Goal: Task Accomplishment & Management: Use online tool/utility

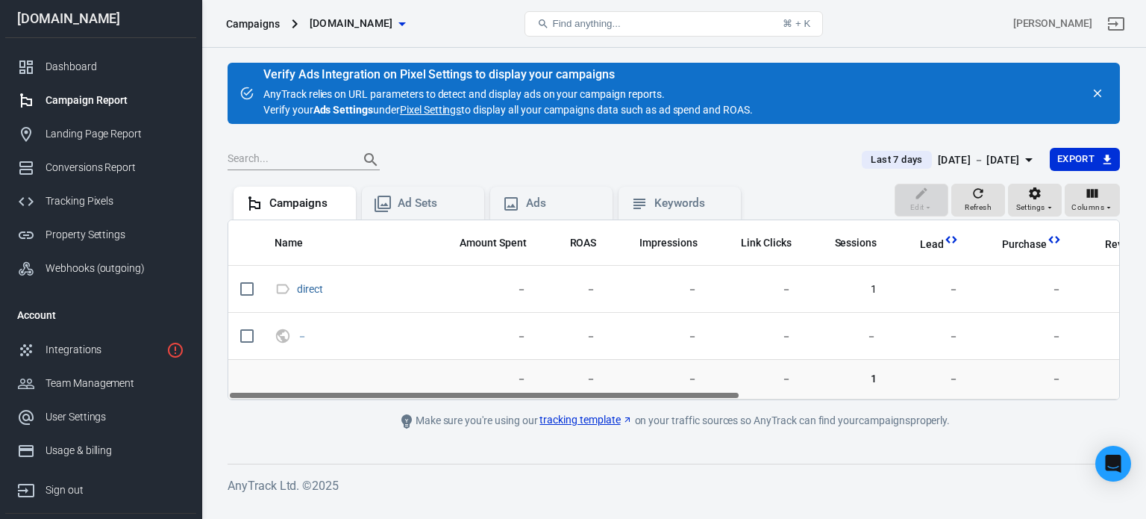
click at [69, 20] on div "[DOMAIN_NAME]" at bounding box center [100, 18] width 191 height 13
click at [84, 71] on div "Dashboard" at bounding box center [115, 67] width 139 height 16
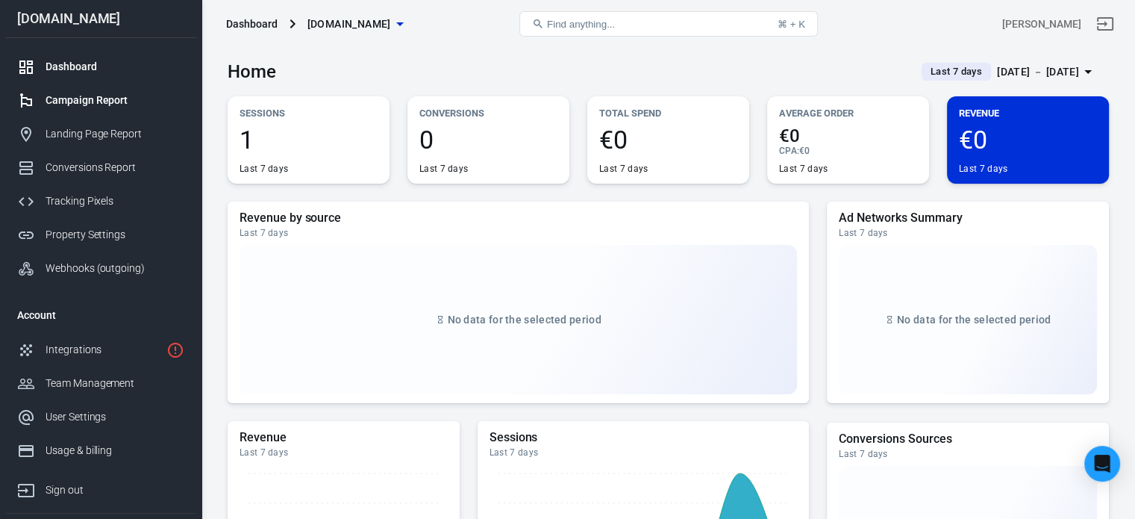
click at [113, 107] on div "Campaign Report" at bounding box center [115, 101] width 139 height 16
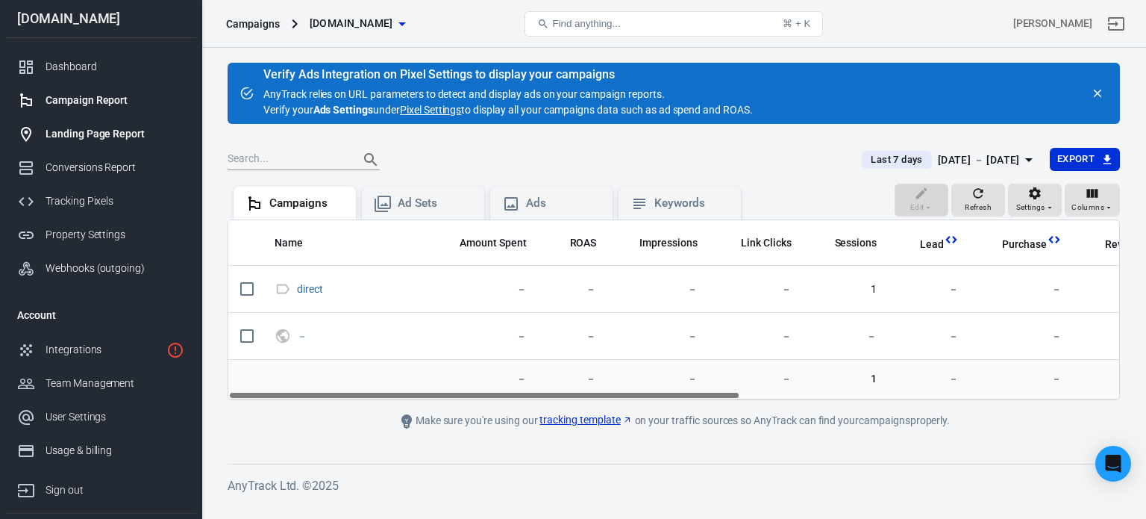
click at [161, 122] on link "Landing Page Report" at bounding box center [100, 134] width 191 height 34
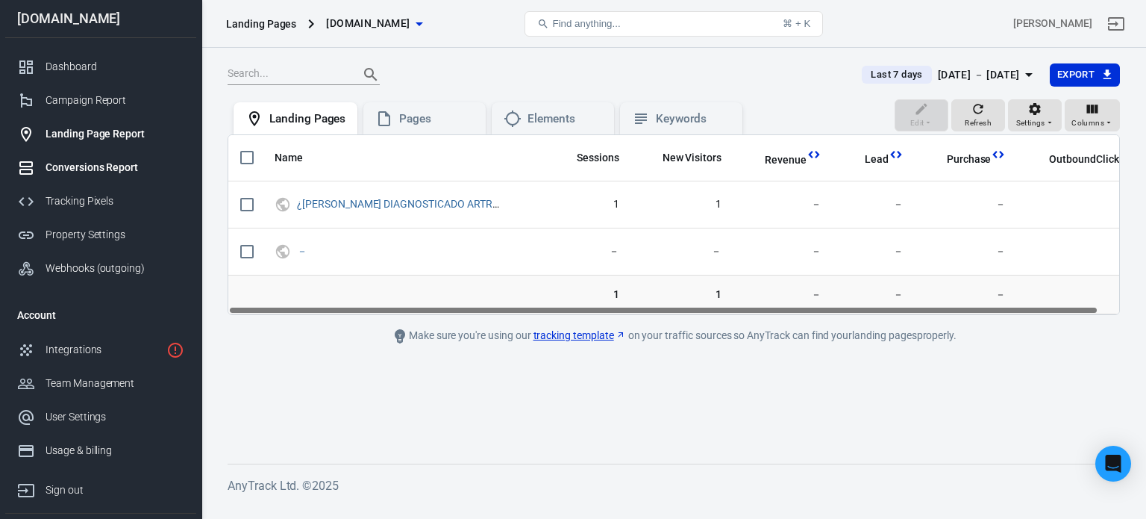
click at [128, 171] on div "Conversions Report" at bounding box center [115, 168] width 139 height 16
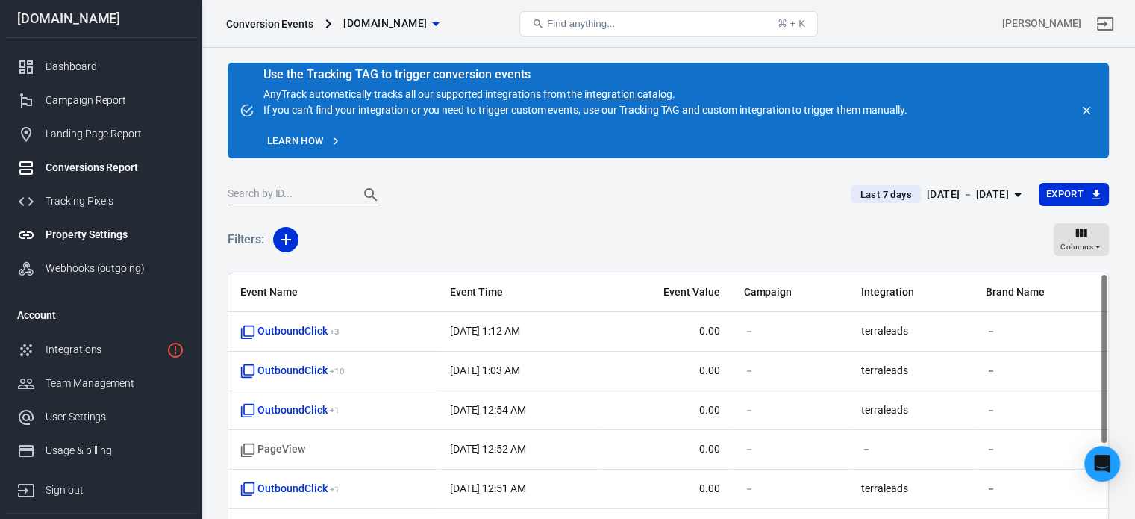
click at [113, 231] on div "Property Settings" at bounding box center [115, 235] width 139 height 16
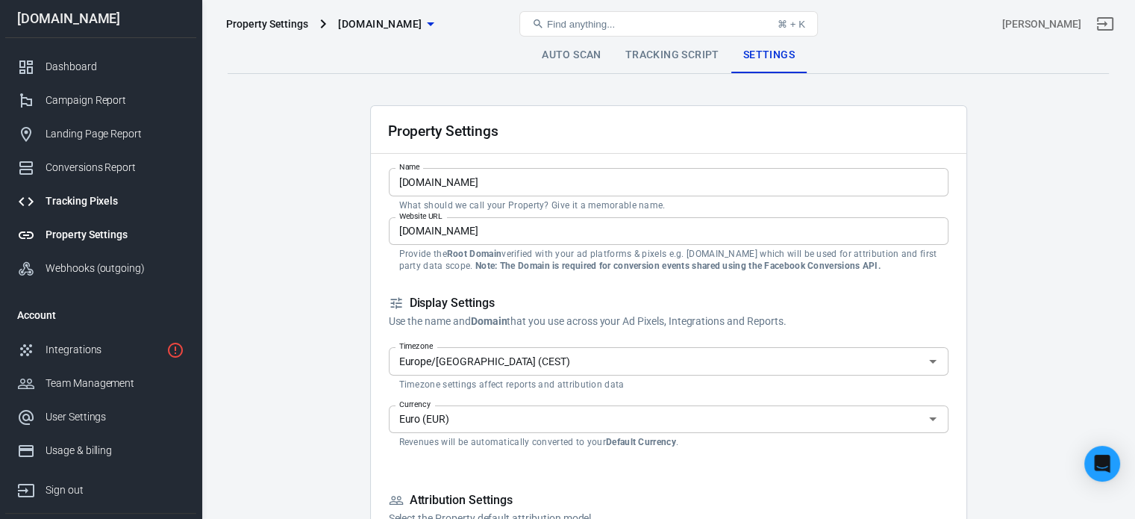
click at [125, 193] on div "Tracking Pixels" at bounding box center [115, 201] width 139 height 16
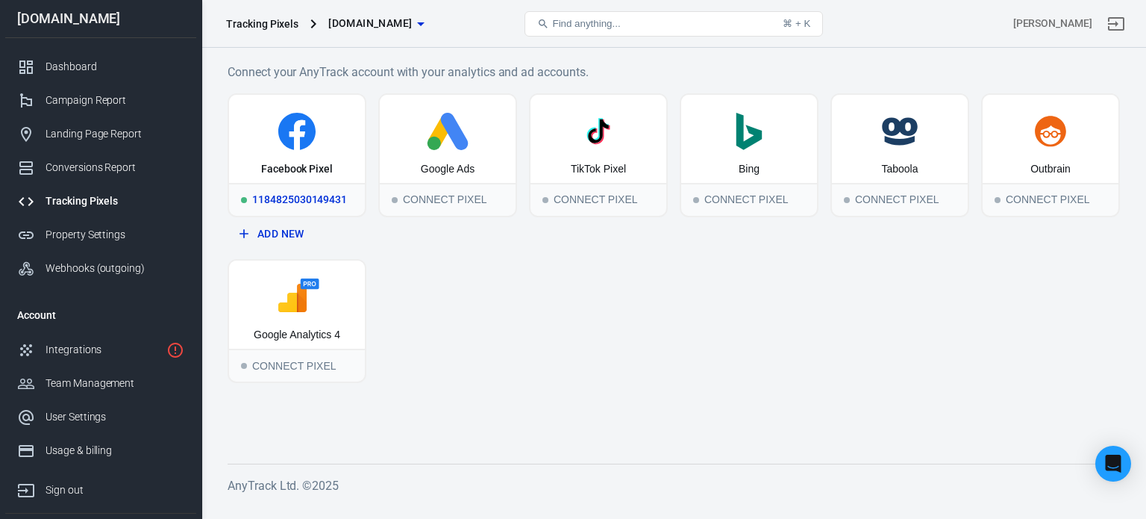
click at [346, 132] on icon at bounding box center [297, 131] width 124 height 37
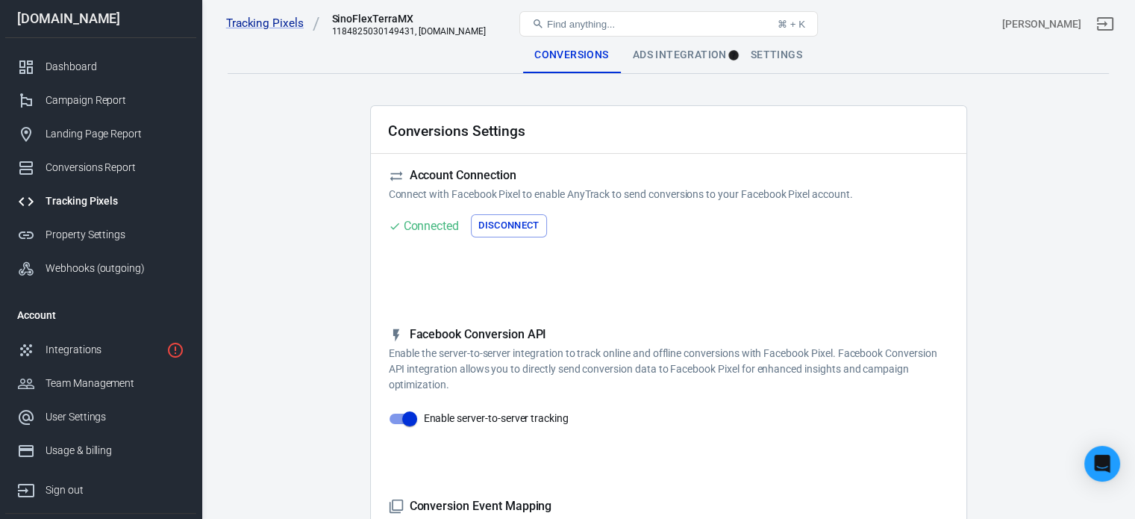
click at [703, 67] on div "Ads Integration" at bounding box center [680, 55] width 118 height 36
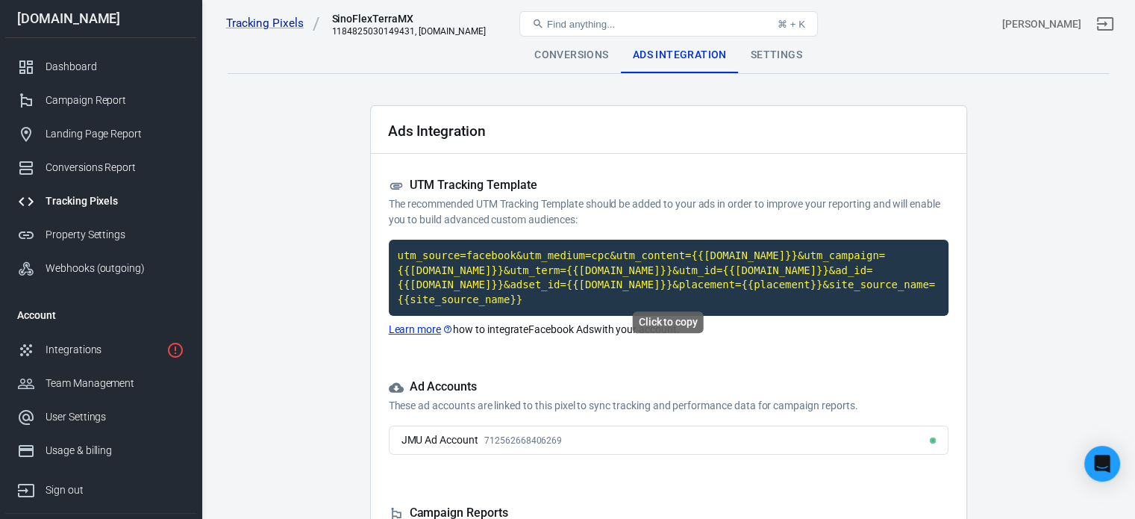
scroll to position [163, 0]
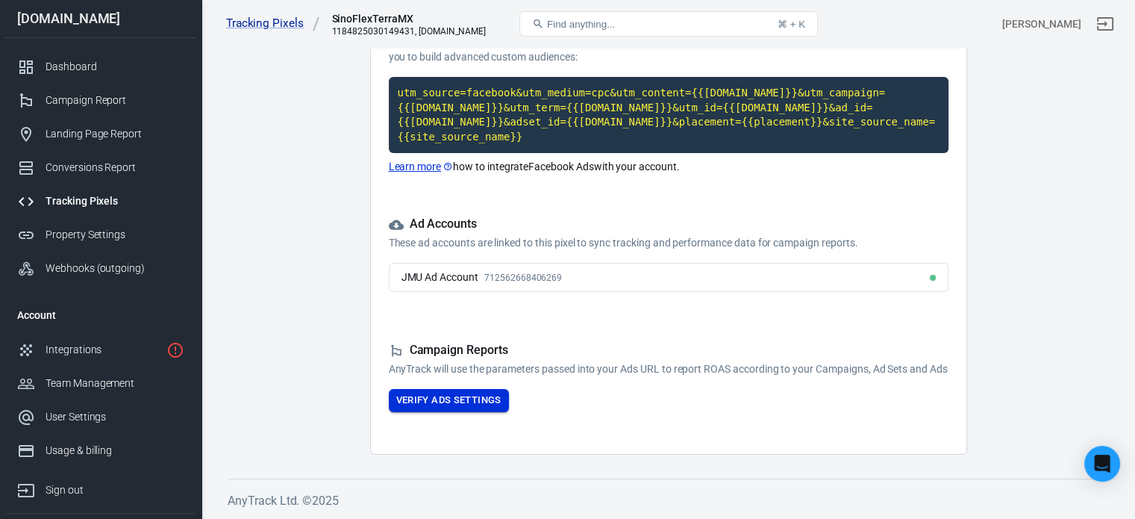
click at [445, 392] on button "Verify Ads Settings" at bounding box center [449, 400] width 120 height 23
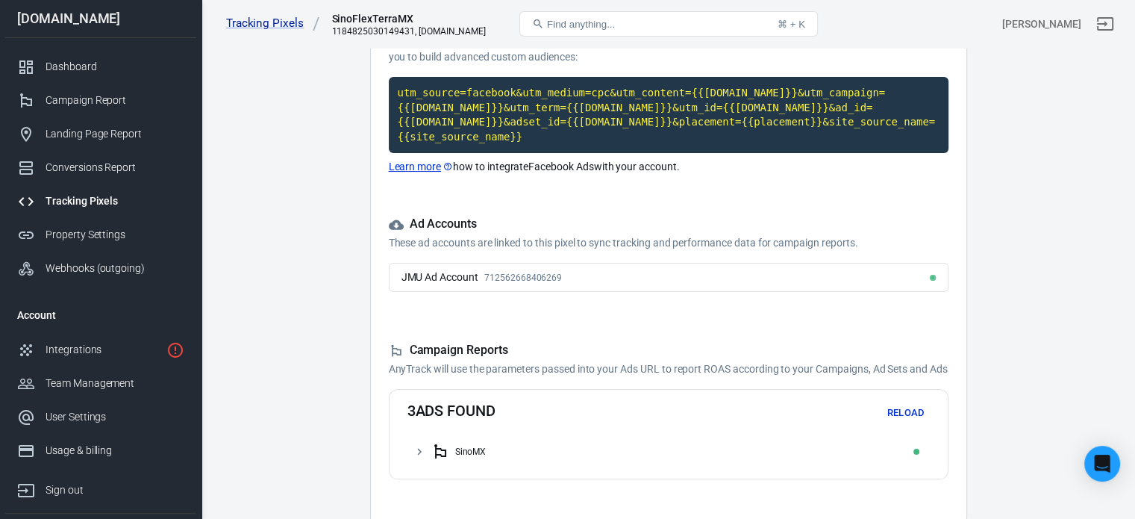
click at [455, 455] on div "SinoMX" at bounding box center [470, 451] width 31 height 10
click at [455, 481] on icon at bounding box center [449, 481] width 16 height 16
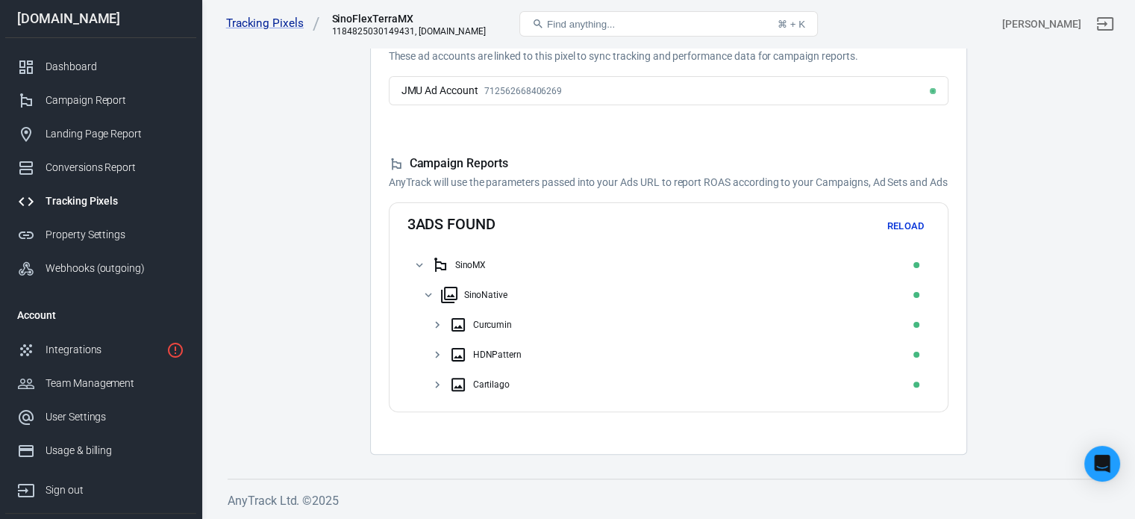
click at [496, 334] on div "Curcumin" at bounding box center [686, 325] width 475 height 24
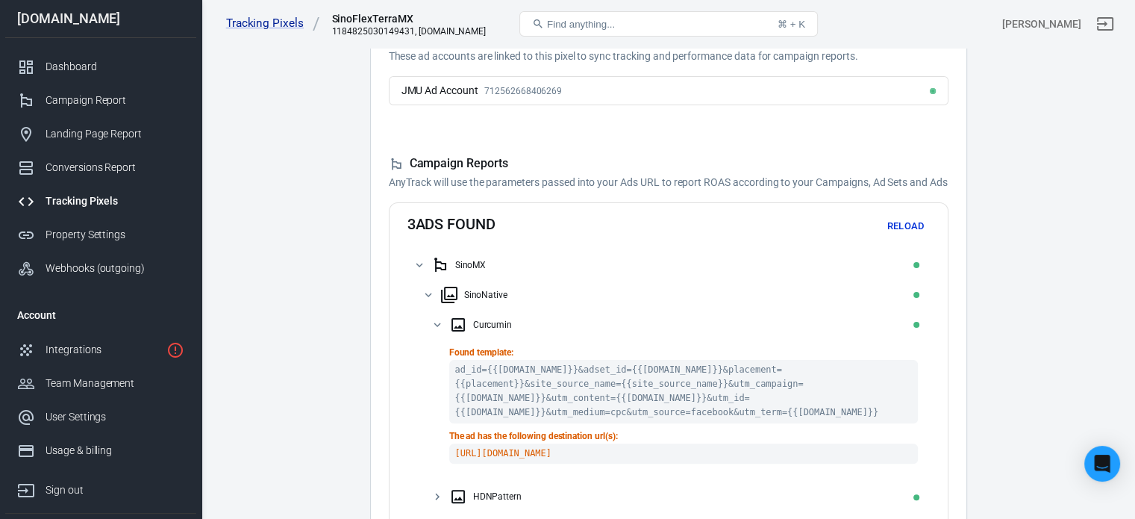
scroll to position [477, 0]
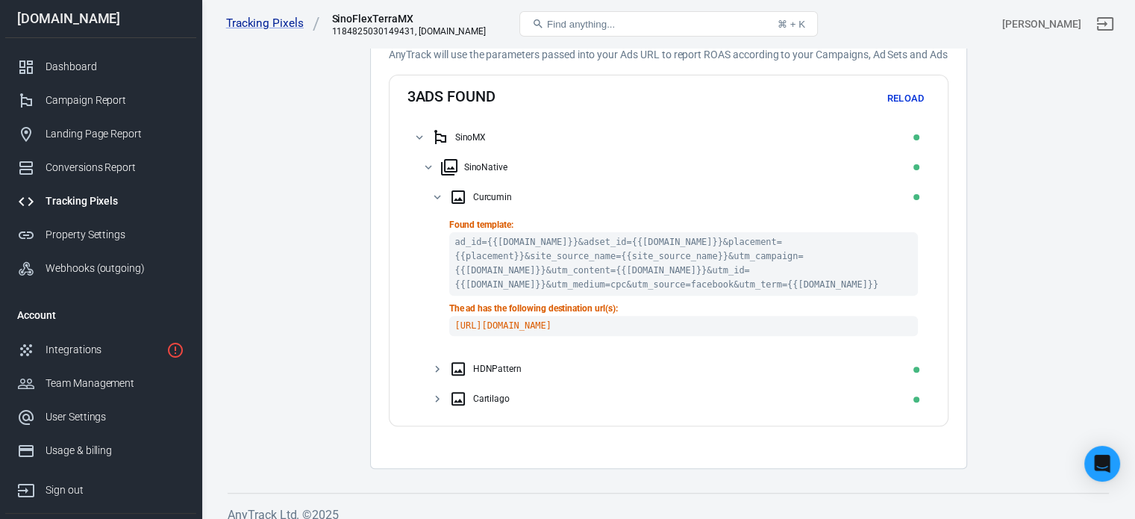
click at [484, 363] on div "HDNPattern" at bounding box center [497, 368] width 49 height 10
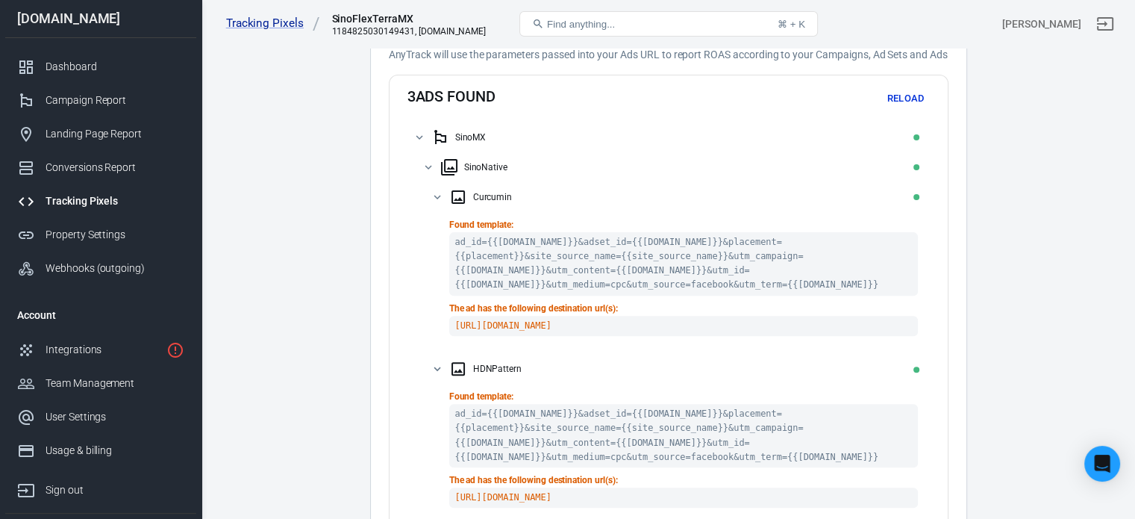
scroll to position [605, 0]
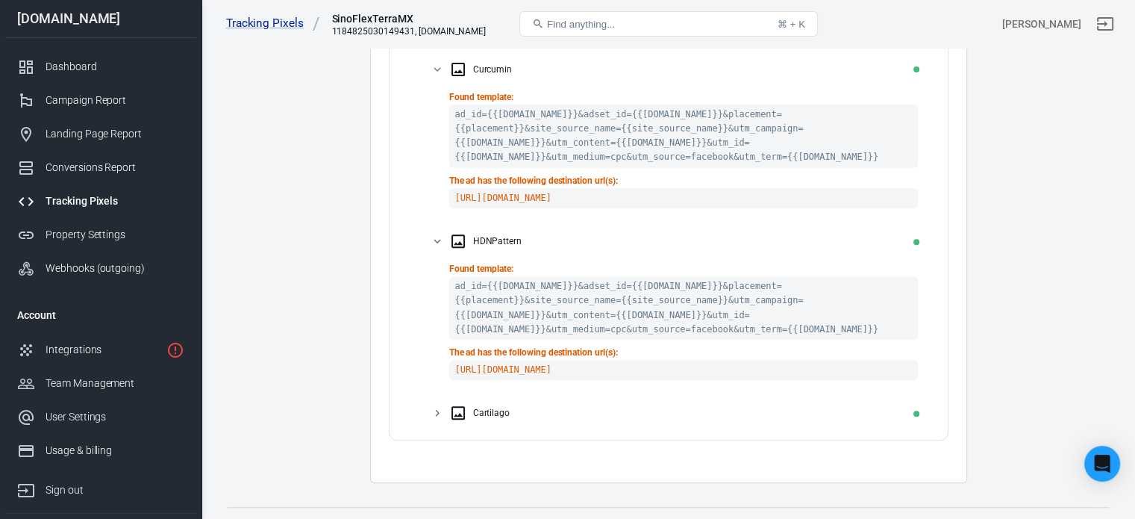
click at [480, 401] on div "Cartilago" at bounding box center [686, 413] width 475 height 24
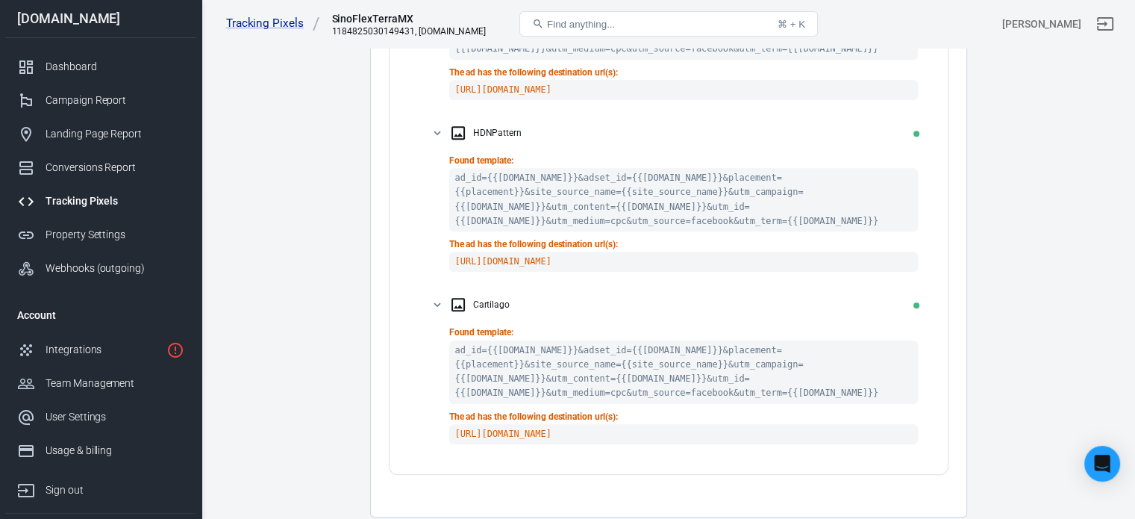
scroll to position [722, 0]
